Goal: Transaction & Acquisition: Purchase product/service

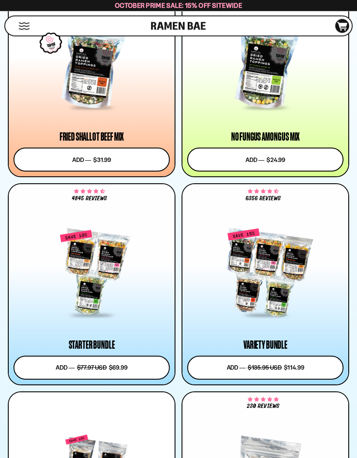
scroll to position [1025, 0]
click at [71, 159] on button "Add to cart Add ― Regular price $31.99 Regular price Sale price $31.99 Unit pri…" at bounding box center [92, 160] width 156 height 24
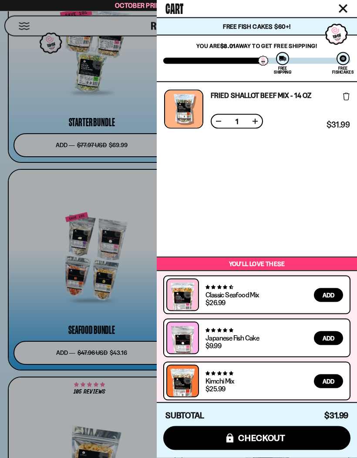
scroll to position [1249, 0]
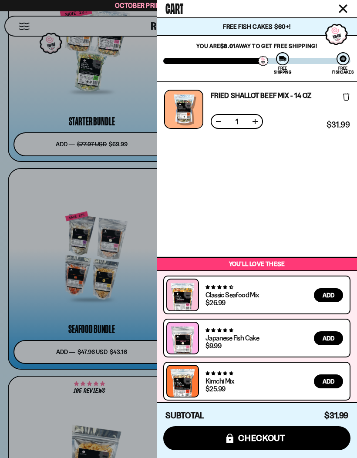
click at [76, 260] on div at bounding box center [178, 229] width 357 height 458
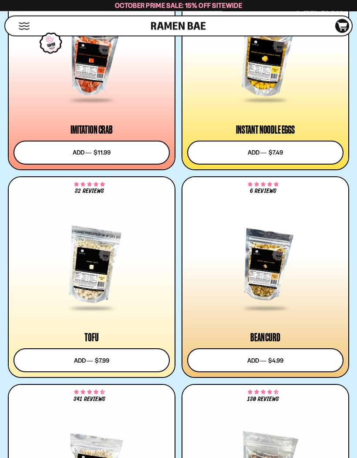
scroll to position [1864, 0]
click at [267, 77] on div at bounding box center [265, 57] width 156 height 87
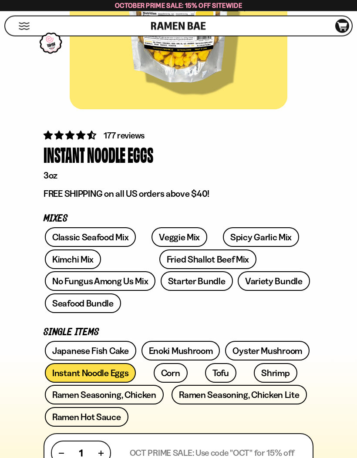
scroll to position [186, 0]
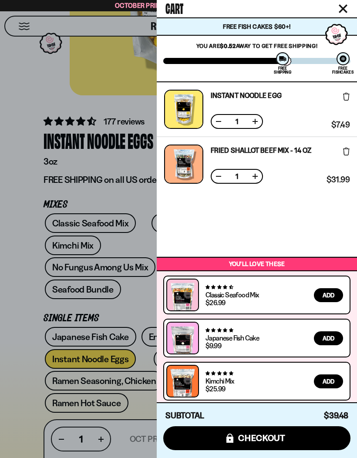
click at [11, 388] on div at bounding box center [178, 229] width 357 height 458
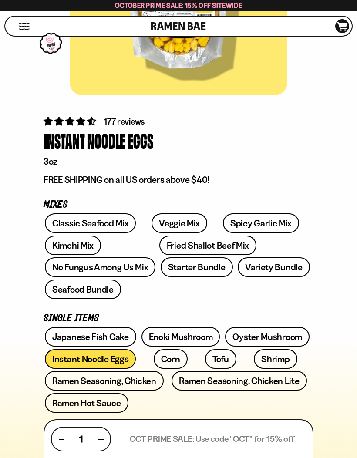
click at [239, 223] on link "Spicy Garlic Mix" at bounding box center [261, 223] width 76 height 20
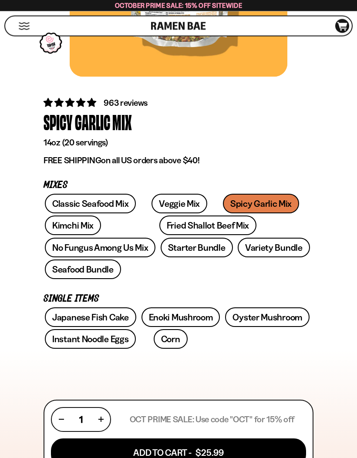
scroll to position [218, 0]
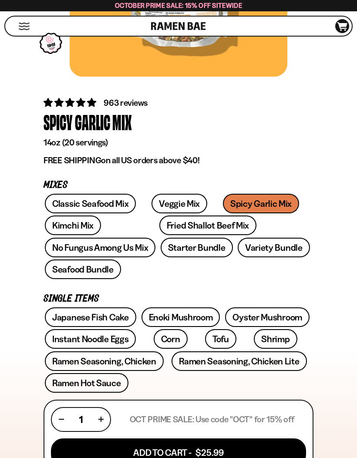
click at [220, 439] on button "Add To Cart - $25.99" at bounding box center [178, 453] width 255 height 28
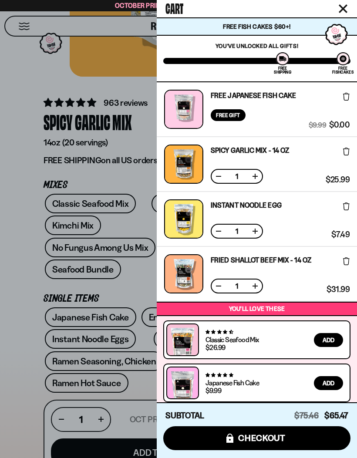
click at [31, 241] on div at bounding box center [178, 229] width 357 height 458
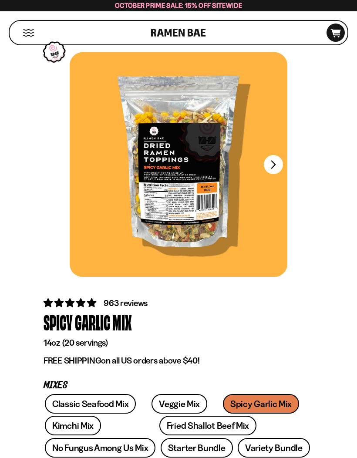
scroll to position [0, 0]
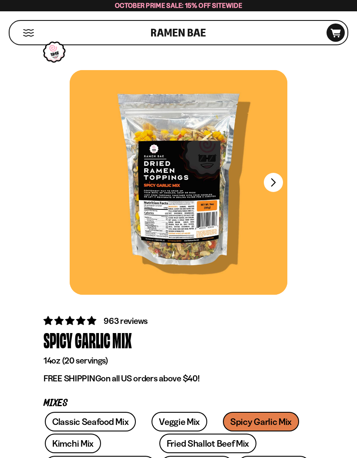
click at [332, 27] on div "Cart D0381C2F-513E-4F90-8A41-6F0A75DCBAAA" at bounding box center [336, 33] width 18 height 18
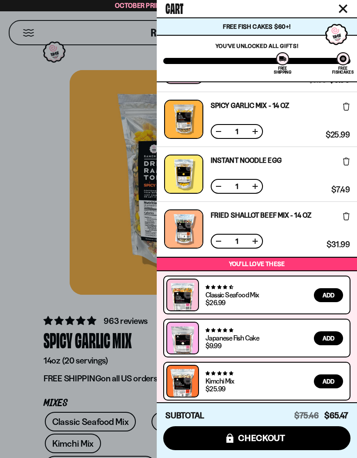
scroll to position [45, 0]
click at [275, 439] on span "checkout" at bounding box center [261, 439] width 47 height 10
